Goal: Task Accomplishment & Management: Manage account settings

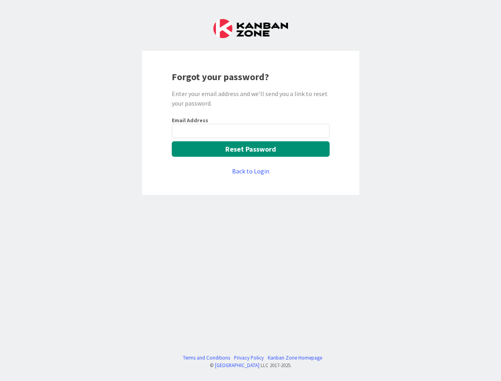
click at [250, 191] on div "Forgot your password? Enter your email address and we’ll send you a link to res…" at bounding box center [251, 123] width 218 height 144
click at [251, 149] on button "Reset Password" at bounding box center [251, 148] width 158 height 15
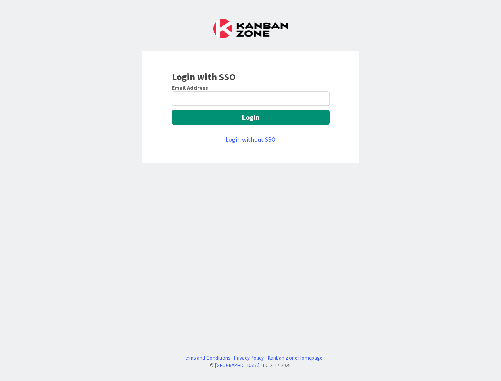
click at [250, 191] on div "Login with SSO Email Address Login Login without SSO Terms and Conditions Priva…" at bounding box center [250, 190] width 501 height 381
click at [251, 117] on button "Login" at bounding box center [251, 117] width 158 height 15
